Goal: Transaction & Acquisition: Purchase product/service

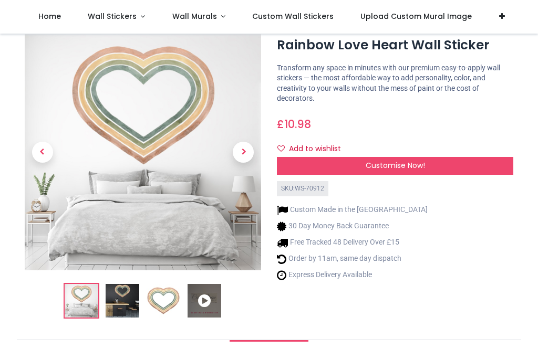
scroll to position [29, 0]
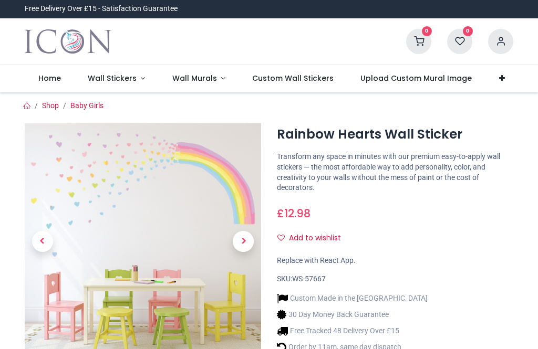
click at [246, 247] on span "Next" at bounding box center [243, 241] width 21 height 21
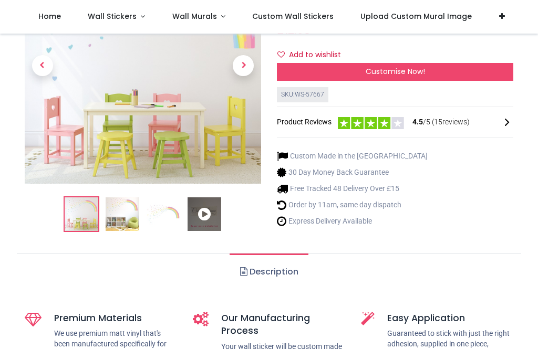
scroll to position [117, 0]
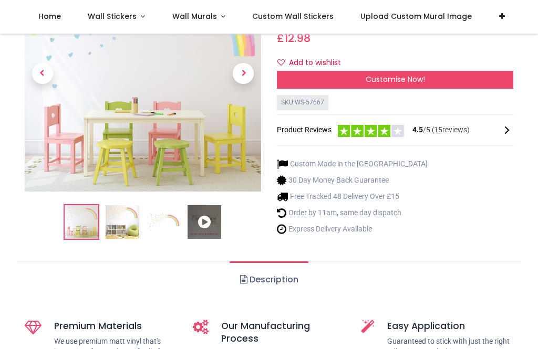
click at [169, 222] on img at bounding box center [163, 222] width 34 height 34
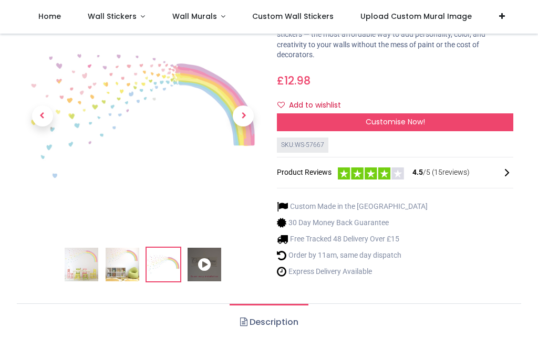
scroll to position [66, 0]
